Goal: Task Accomplishment & Management: Manage account settings

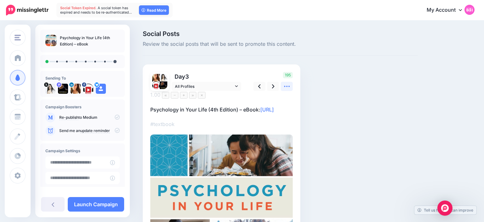
click at [290, 85] on icon at bounding box center [287, 86] width 7 height 7
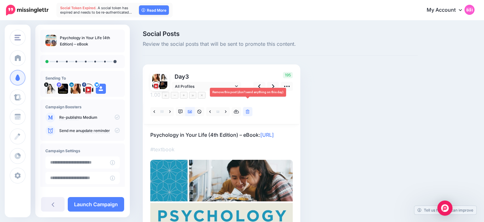
click at [248, 109] on icon at bounding box center [248, 111] width 4 height 4
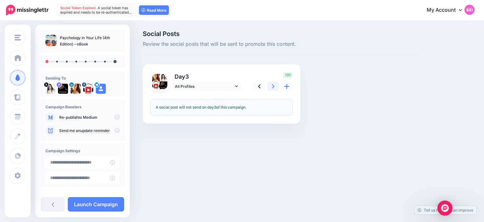
click at [274, 87] on link at bounding box center [273, 86] width 12 height 9
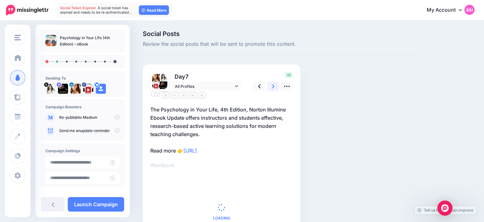
click at [274, 85] on icon at bounding box center [273, 86] width 3 height 7
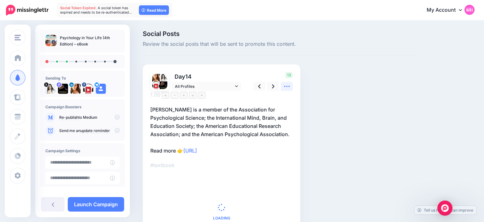
click at [285, 87] on icon at bounding box center [287, 86] width 7 height 7
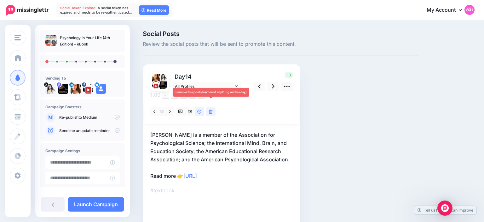
click at [214, 107] on link at bounding box center [210, 111] width 9 height 9
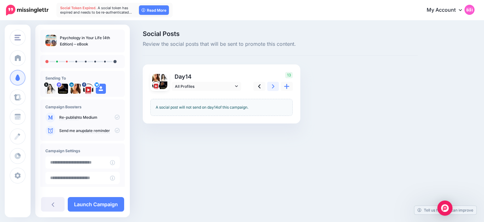
click at [278, 90] on link at bounding box center [273, 86] width 12 height 9
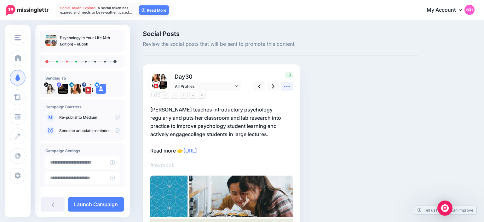
click at [288, 86] on icon at bounding box center [287, 86] width 7 height 7
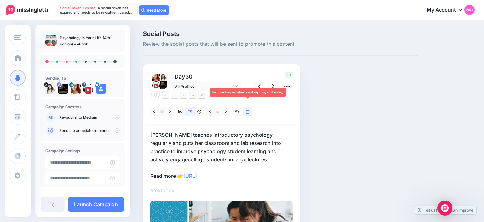
click at [251, 107] on link at bounding box center [247, 111] width 9 height 9
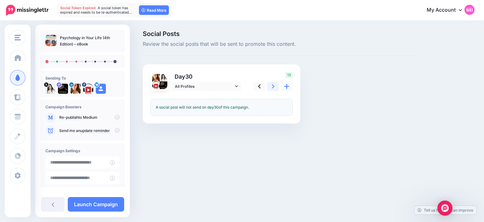
click at [273, 89] on icon at bounding box center [273, 86] width 3 height 7
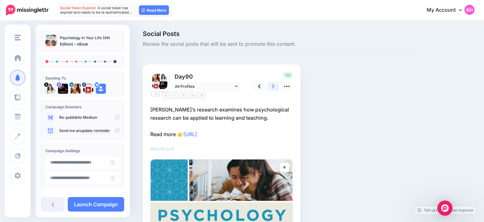
click at [274, 86] on icon at bounding box center [273, 86] width 3 height 7
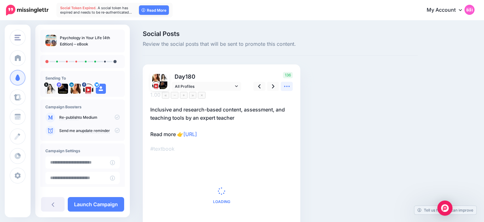
click at [286, 86] on icon at bounding box center [287, 86] width 7 height 7
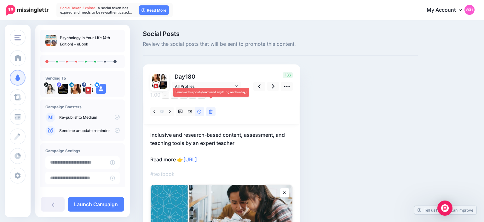
click at [214, 107] on link at bounding box center [210, 111] width 9 height 9
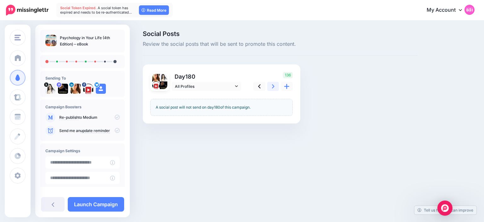
click at [271, 87] on link at bounding box center [273, 86] width 12 height 9
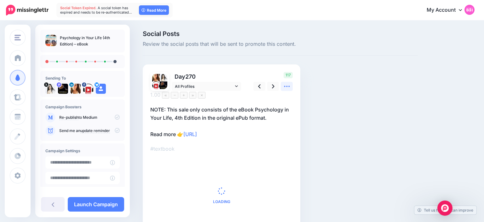
click at [285, 88] on icon at bounding box center [287, 86] width 7 height 7
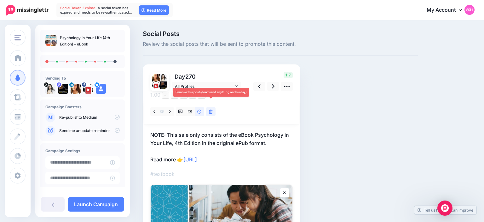
click at [212, 109] on icon at bounding box center [211, 111] width 4 height 4
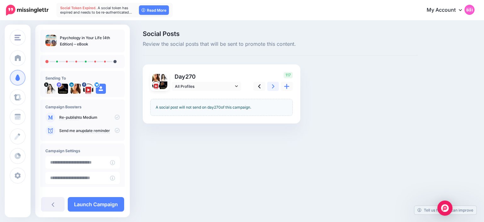
click at [274, 89] on link at bounding box center [273, 86] width 12 height 9
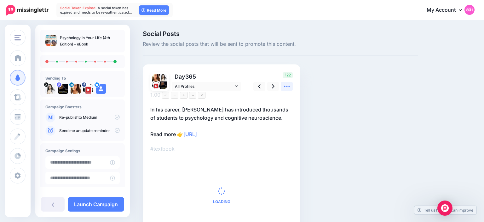
click at [287, 90] on link at bounding box center [287, 86] width 12 height 9
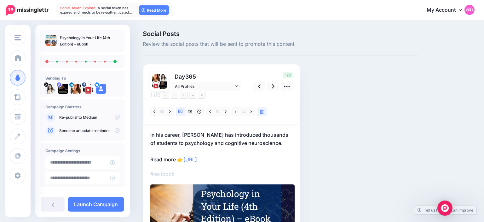
click at [338, 137] on div "Social Posts Review the social posts that will be sent to promote this content.…" at bounding box center [280, 157] width 285 height 252
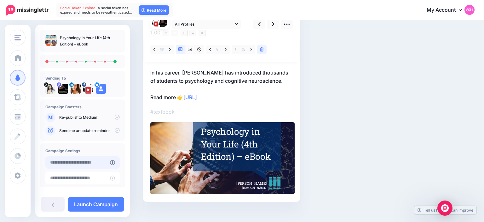
type input "**********"
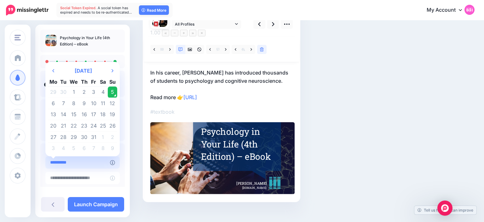
click at [98, 165] on input "**********" at bounding box center [77, 162] width 65 height 12
click at [112, 92] on td "5" at bounding box center [112, 91] width 9 height 11
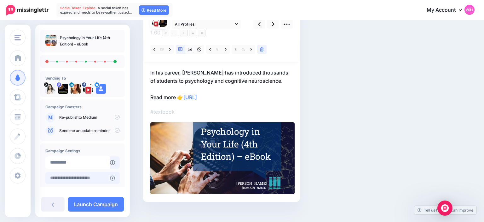
scroll to position [48, 0]
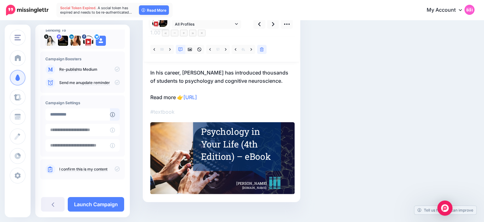
click at [118, 165] on div "I confirm this is my content" at bounding box center [82, 169] width 74 height 10
click at [118, 170] on icon at bounding box center [117, 168] width 5 height 5
click at [101, 200] on link "Launch Campaign" at bounding box center [96, 204] width 56 height 14
